Goal: Task Accomplishment & Management: Manage account settings

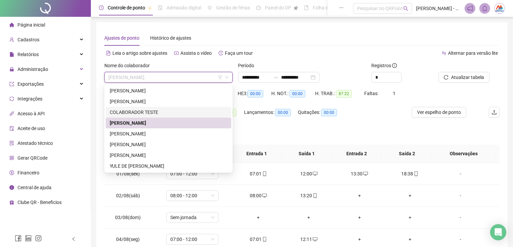
drag, startPoint x: 0, startPoint y: 0, endPoint x: 128, endPoint y: 144, distance: 192.4
click at [121, 145] on div "[PERSON_NAME]" at bounding box center [168, 144] width 117 height 7
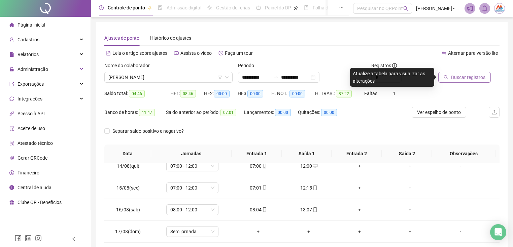
click at [447, 78] on icon "search" at bounding box center [446, 77] width 4 height 4
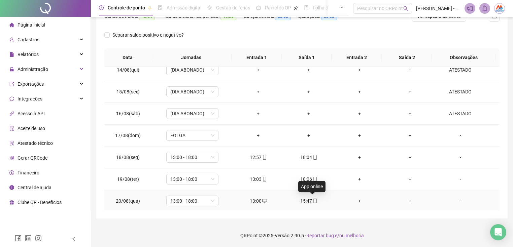
click at [309, 199] on div "15:47" at bounding box center [309, 201] width 40 height 7
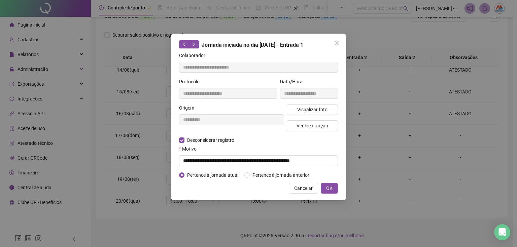
click at [336, 43] on icon "close" at bounding box center [336, 42] width 5 height 5
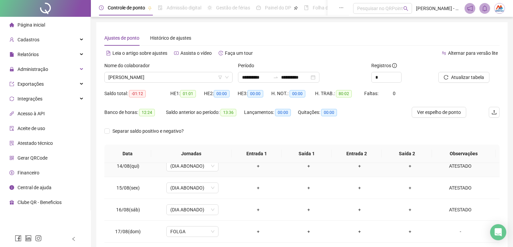
scroll to position [96, 0]
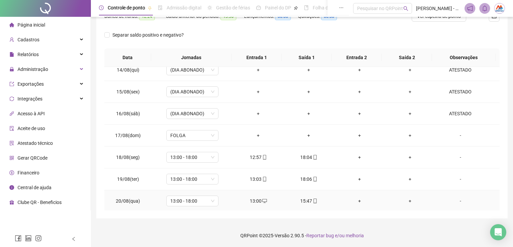
click at [303, 198] on div "15:47" at bounding box center [309, 201] width 40 height 7
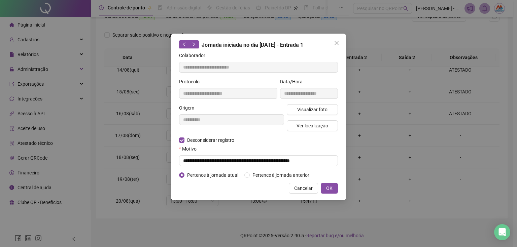
click at [199, 174] on span "Pertence à jornada atual" at bounding box center [212, 175] width 57 height 7
click at [184, 174] on span "Pertence à jornada atual" at bounding box center [212, 175] width 57 height 7
click at [329, 188] on span "OK" at bounding box center [329, 188] width 6 height 7
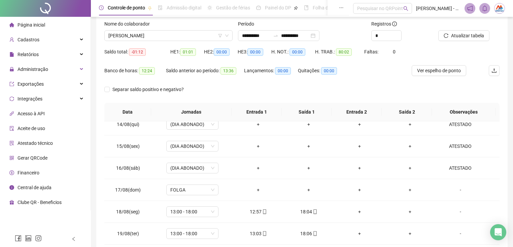
scroll to position [0, 0]
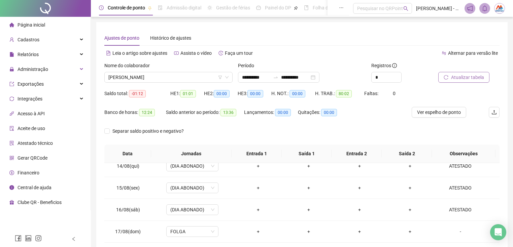
click at [456, 79] on span "Atualizar tabela" at bounding box center [467, 77] width 33 height 7
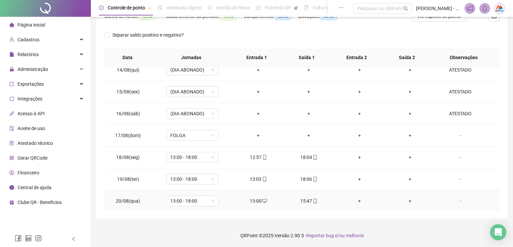
click at [300, 202] on div "15:47" at bounding box center [309, 201] width 40 height 7
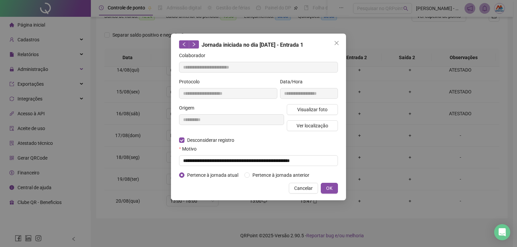
click at [303, 201] on div "**********" at bounding box center [258, 123] width 517 height 247
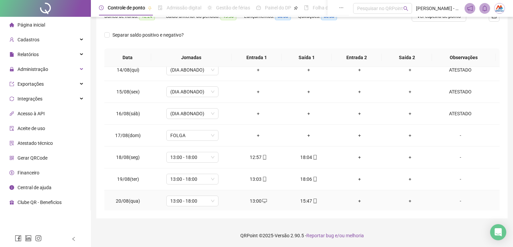
click at [307, 198] on div "15:47" at bounding box center [309, 201] width 40 height 7
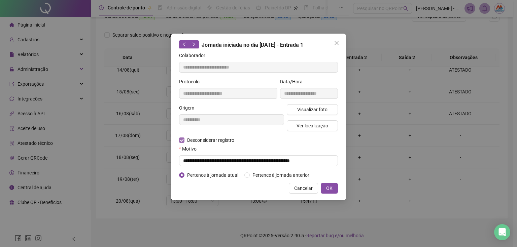
click at [203, 140] on span "Desconsiderar registro" at bounding box center [210, 140] width 53 height 7
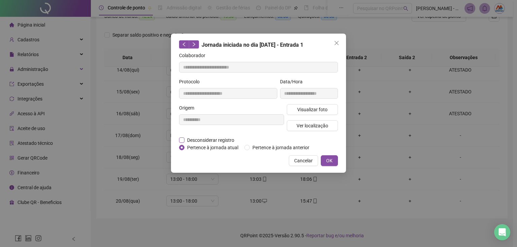
click at [218, 137] on span "Desconsiderar registro" at bounding box center [210, 140] width 53 height 7
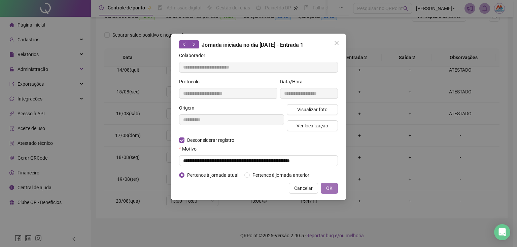
click at [330, 193] on button "OK" at bounding box center [329, 188] width 17 height 11
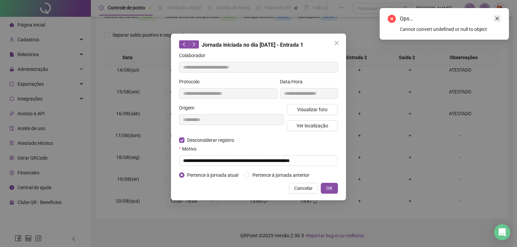
click at [496, 16] on icon "close" at bounding box center [497, 18] width 5 height 5
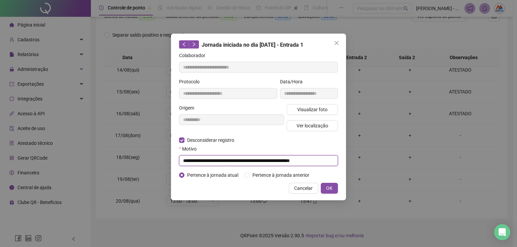
click at [254, 159] on input "**********" at bounding box center [258, 161] width 159 height 11
click at [326, 125] on span "Ver localização" at bounding box center [313, 125] width 32 height 7
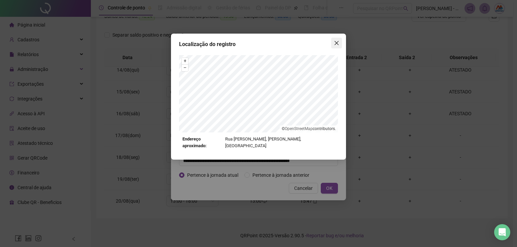
click at [336, 41] on icon "close" at bounding box center [336, 42] width 5 height 5
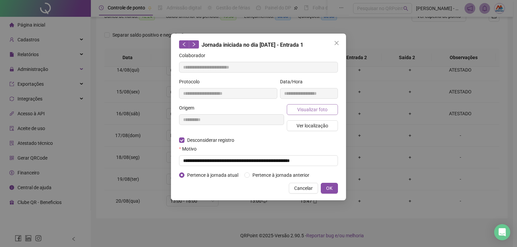
click at [327, 106] on span "Visualizar foto" at bounding box center [312, 109] width 30 height 7
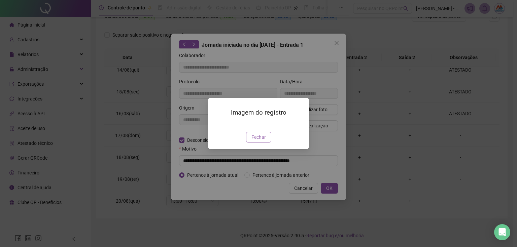
click at [259, 141] on span "Fechar" at bounding box center [258, 137] width 14 height 7
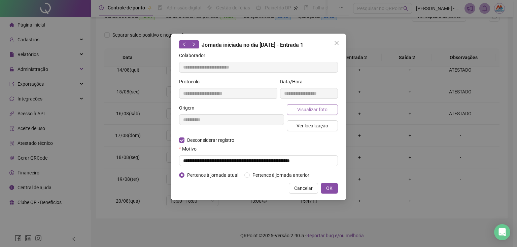
click at [315, 105] on button "Visualizar foto" at bounding box center [312, 109] width 51 height 11
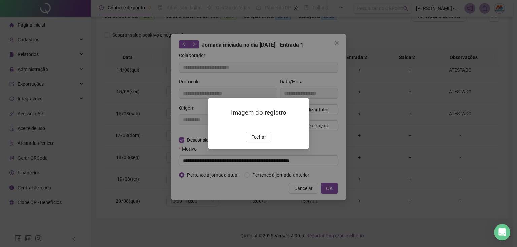
click at [322, 60] on div "Imagem do registro Fechar" at bounding box center [258, 123] width 517 height 247
click at [265, 143] on button "Fechar" at bounding box center [258, 137] width 25 height 11
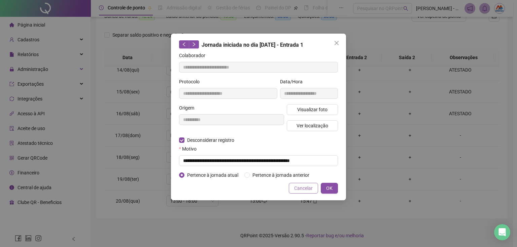
click at [311, 190] on span "Cancelar" at bounding box center [303, 188] width 19 height 7
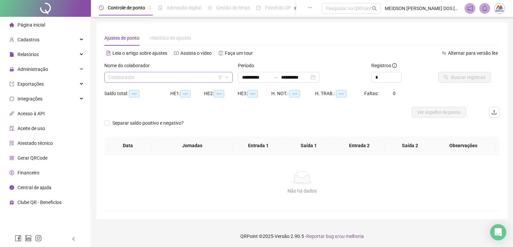
click at [197, 79] on input "search" at bounding box center [165, 77] width 114 height 10
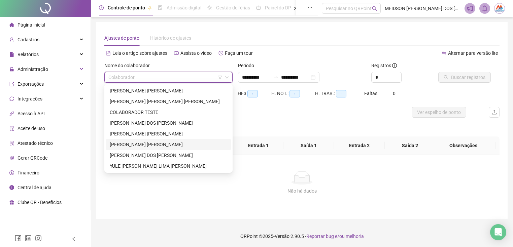
click at [141, 144] on div "[PERSON_NAME]" at bounding box center [168, 144] width 117 height 7
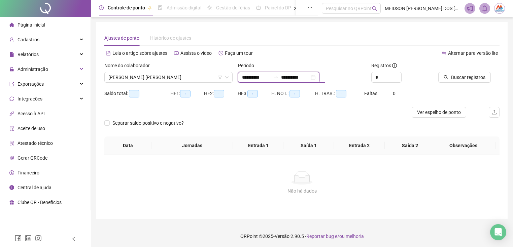
click at [309, 80] on input "**********" at bounding box center [295, 77] width 28 height 7
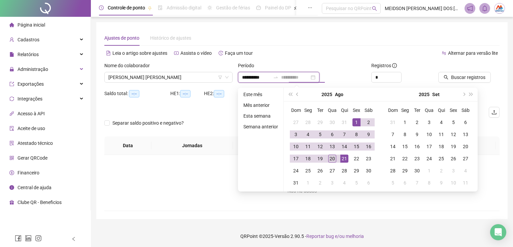
type input "**********"
click at [334, 159] on div "20" at bounding box center [332, 159] width 8 height 8
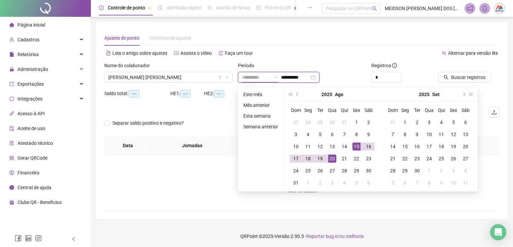
type input "**********"
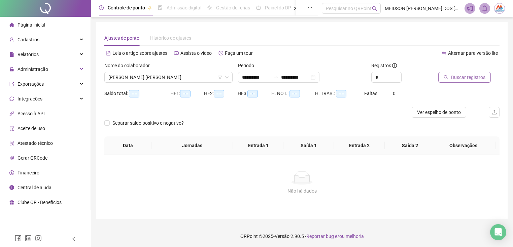
click at [460, 79] on span "Buscar registros" at bounding box center [468, 77] width 34 height 7
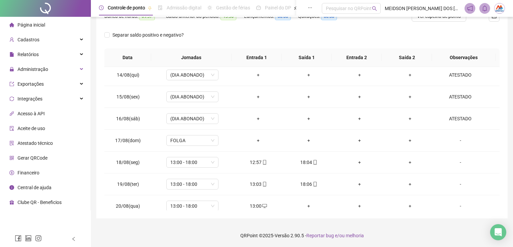
scroll to position [292, 0]
